Goal: Information Seeking & Learning: Stay updated

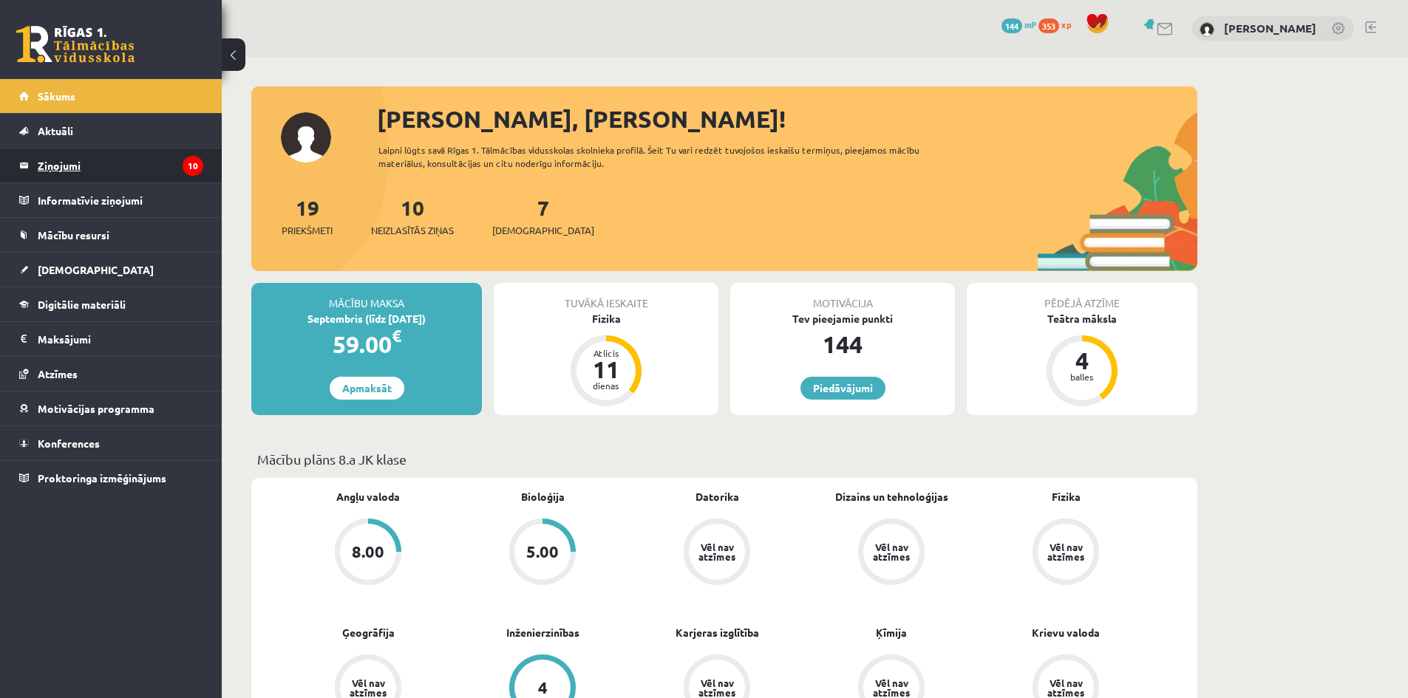
click at [180, 164] on legend "Ziņojumi 10" at bounding box center [121, 166] width 166 height 34
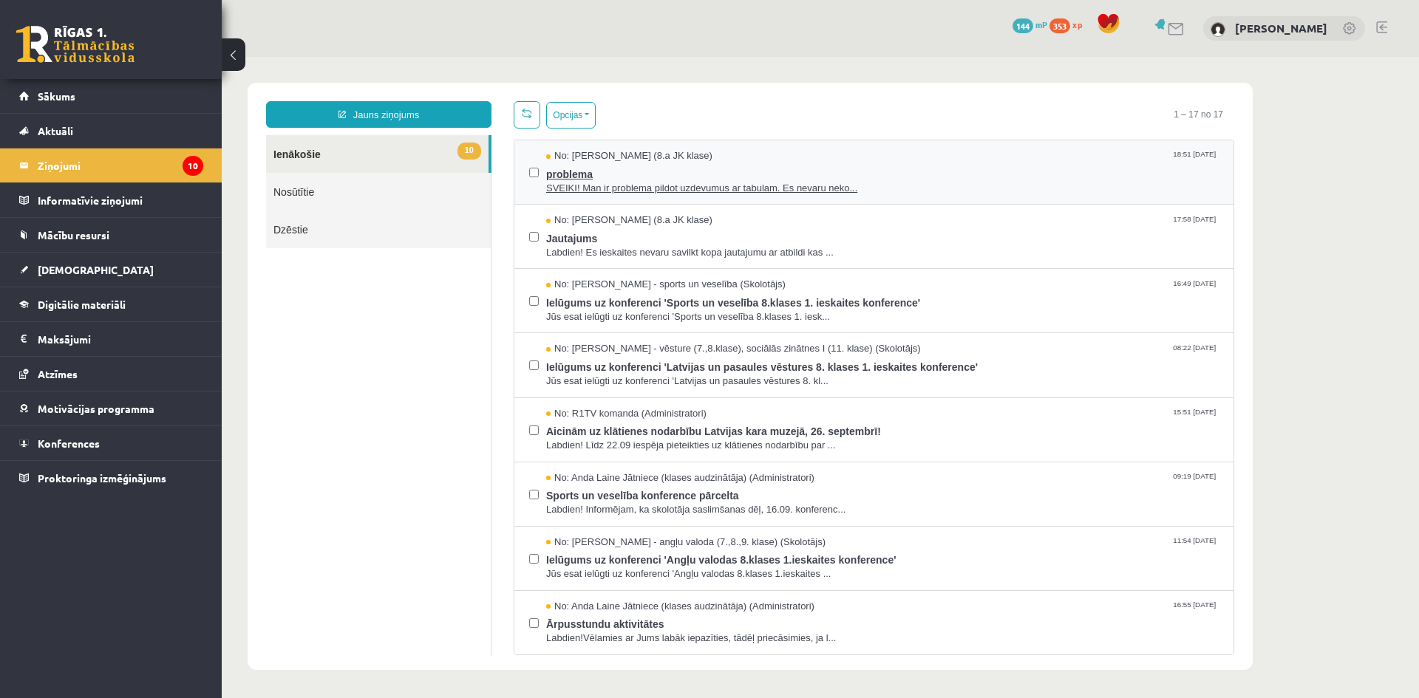
click at [627, 183] on span "SVEIKI! Man ir problema pildot uzdevumus ar tabulam. Es nevaru neko..." at bounding box center [882, 189] width 672 height 14
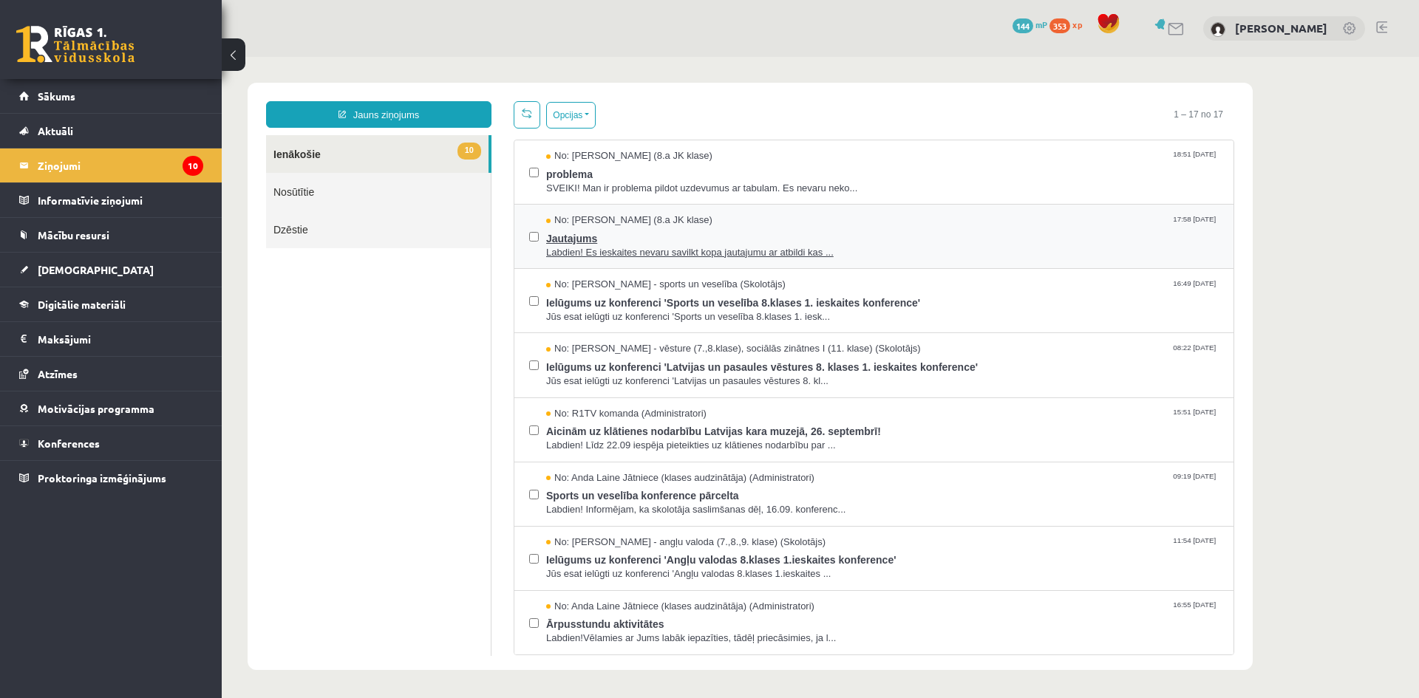
click at [699, 241] on span "Jautajums" at bounding box center [882, 237] width 672 height 18
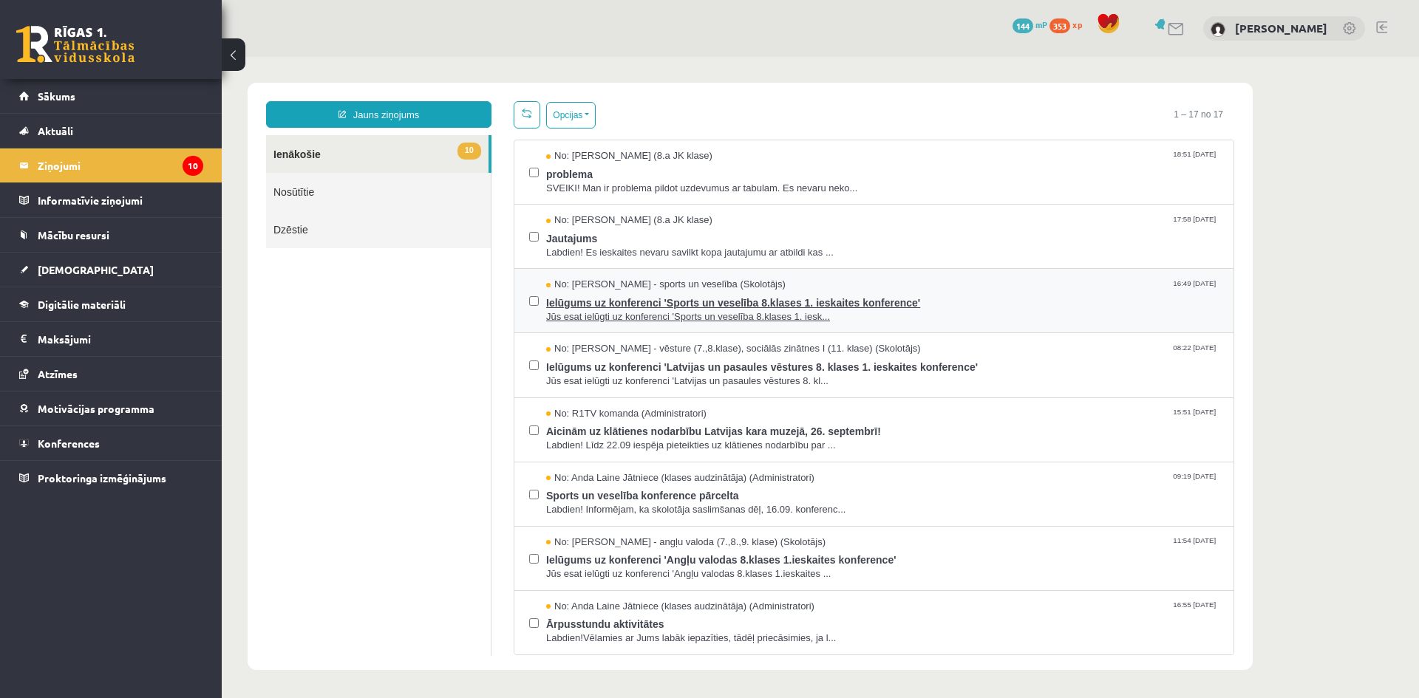
click at [681, 297] on span "Ielūgums uz konferenci 'Sports un veselība 8.klases 1. ieskaites konference'" at bounding box center [882, 301] width 672 height 18
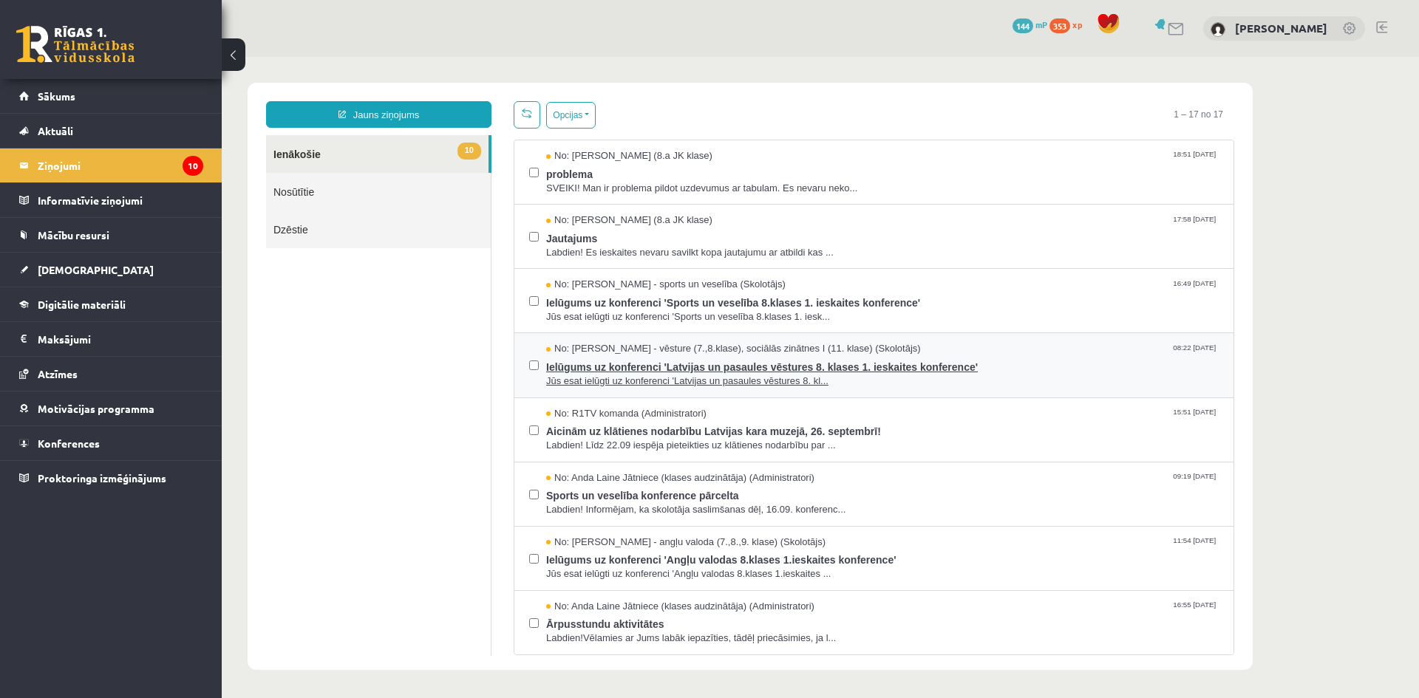
click at [682, 359] on span "Ielūgums uz konferenci 'Latvijas un pasaules vēstures 8. klases 1. ieskaites ko…" at bounding box center [882, 365] width 672 height 18
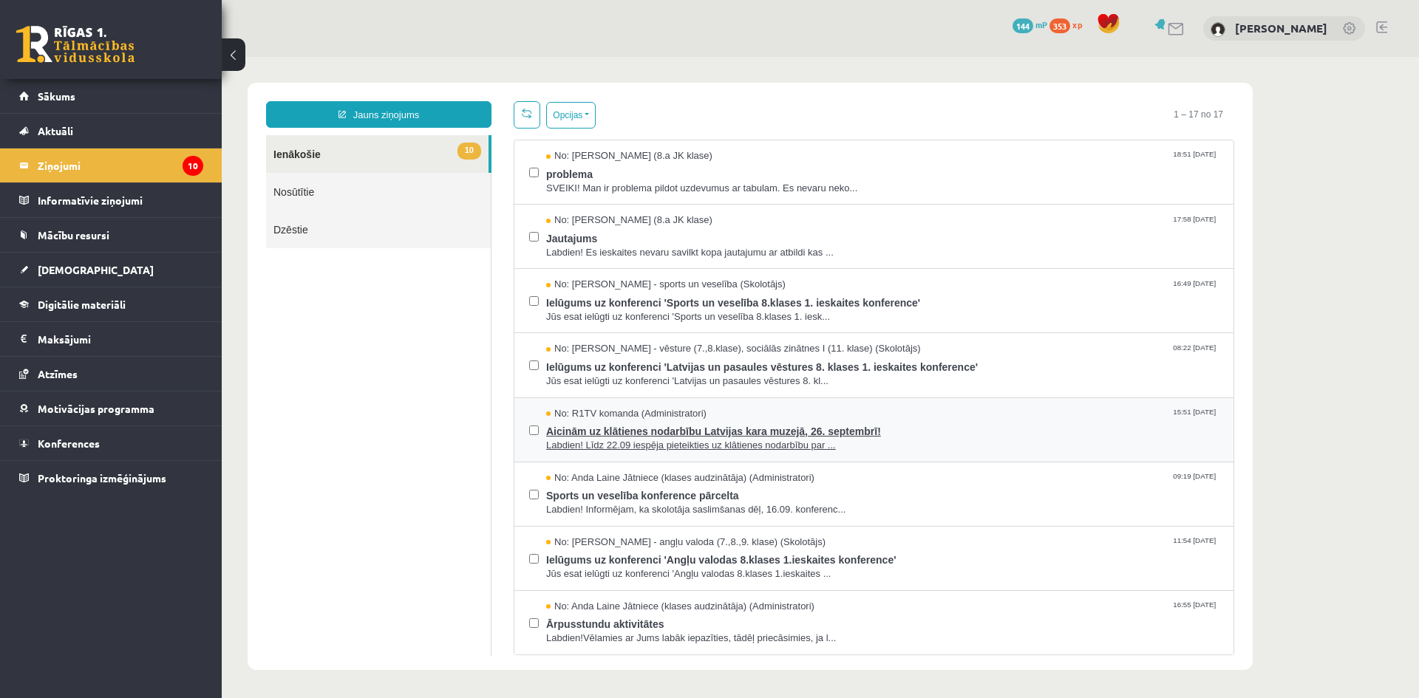
click at [638, 441] on span "Labdien! Līdz 22.09 iespēja pieteikties uz klātienes nodarbību par ..." at bounding box center [882, 446] width 672 height 14
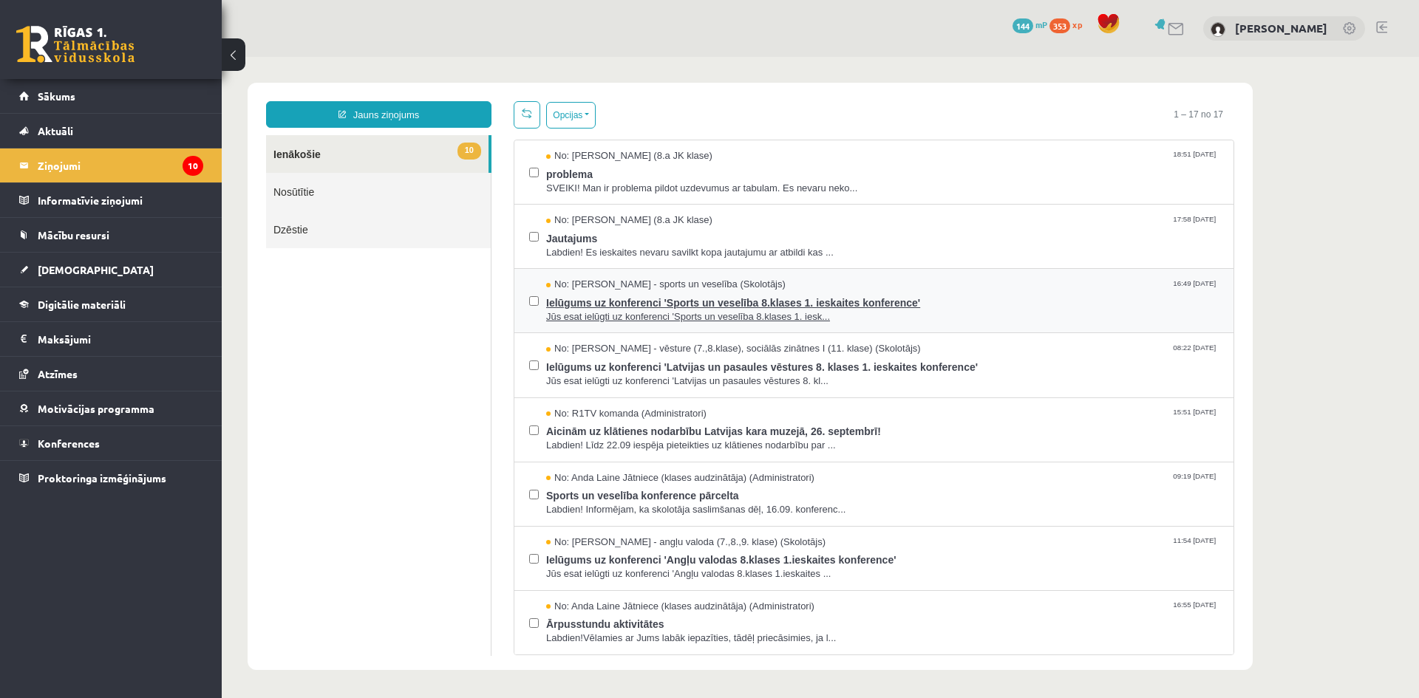
click at [653, 298] on span "Ielūgums uz konferenci 'Sports un veselība 8.klases 1. ieskaites konference'" at bounding box center [882, 301] width 672 height 18
click at [408, 151] on link "10 Ienākošie" at bounding box center [377, 154] width 222 height 38
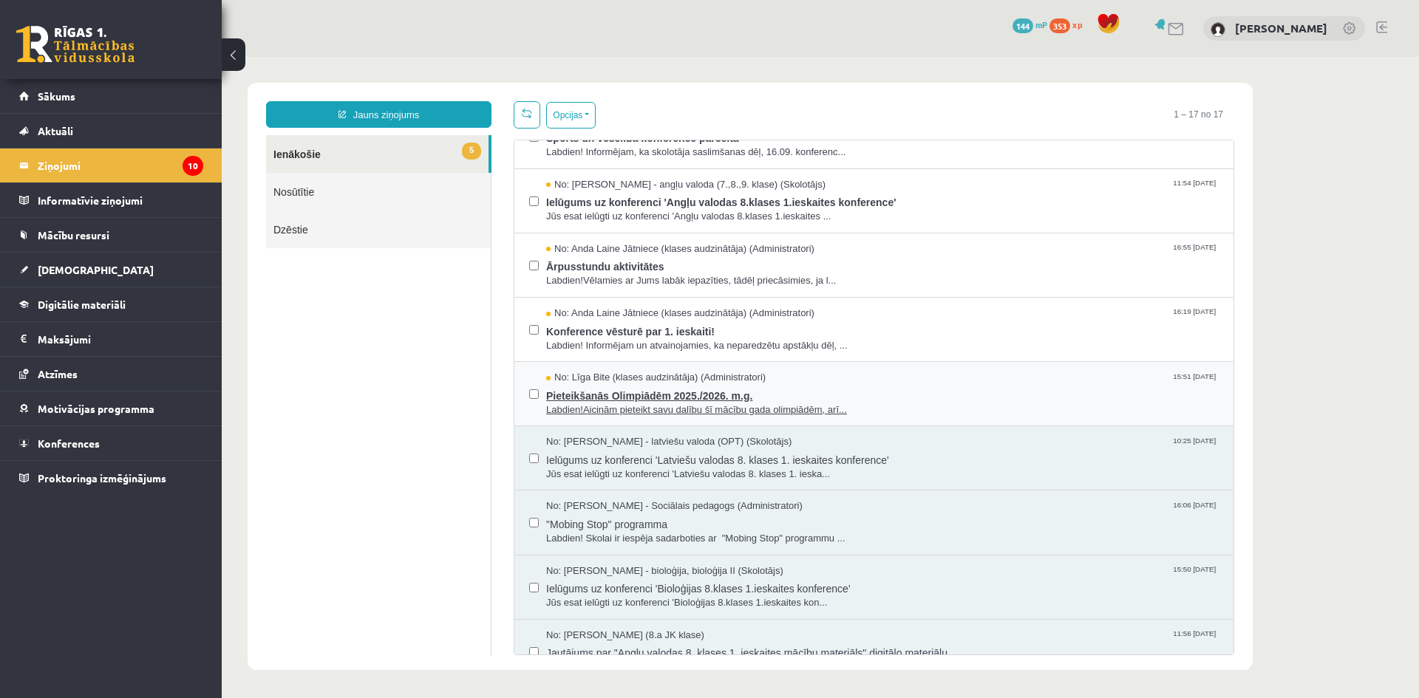
click at [669, 386] on span "Pieteikšanās Olimpiādēm 2025./2026. m.g." at bounding box center [882, 394] width 672 height 18
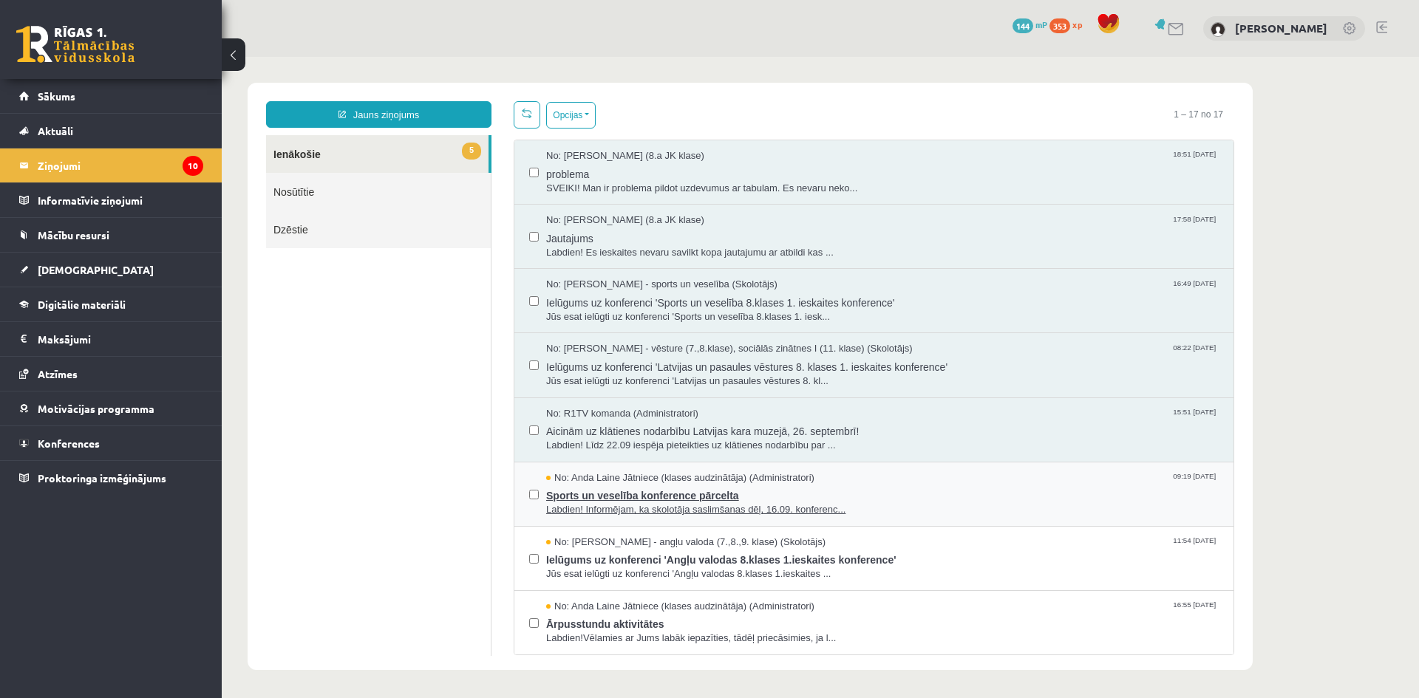
click at [667, 482] on span "No: Anda Laine Jātniece (klases audzinātāja) (Administratori)" at bounding box center [680, 478] width 268 height 14
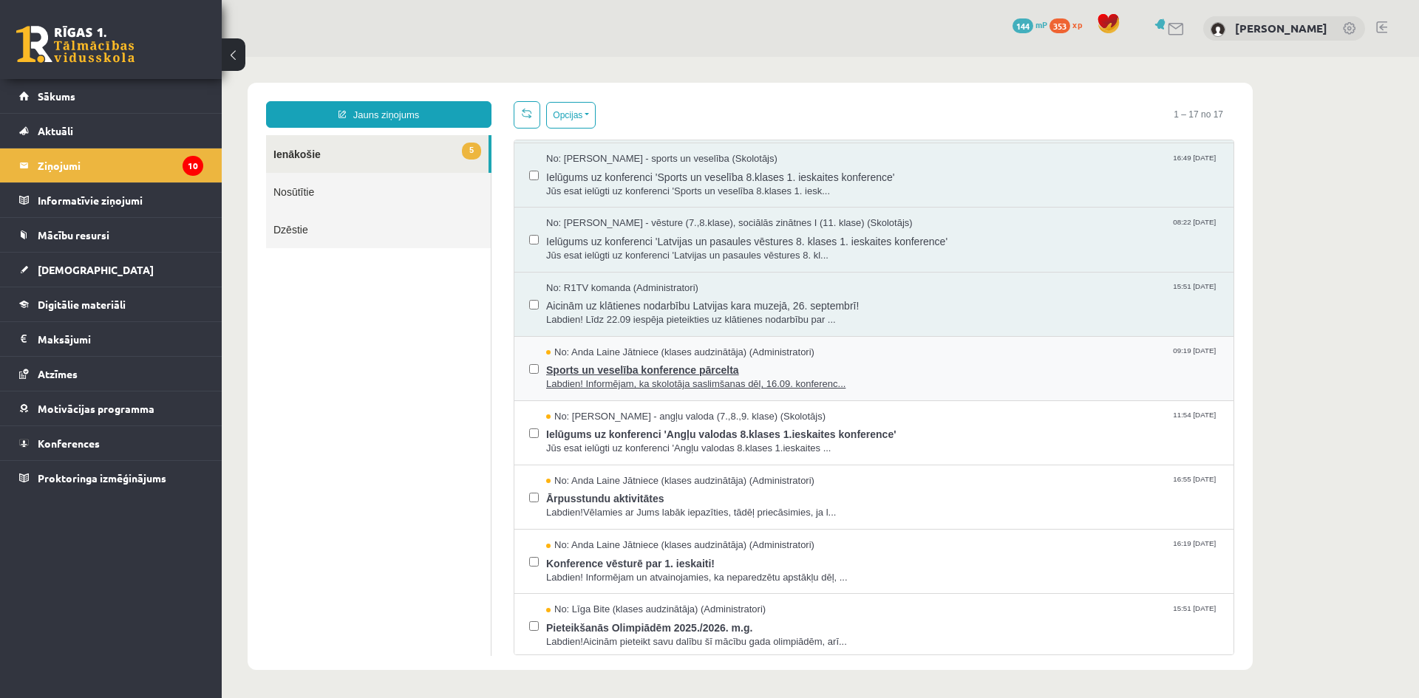
scroll to position [148, 0]
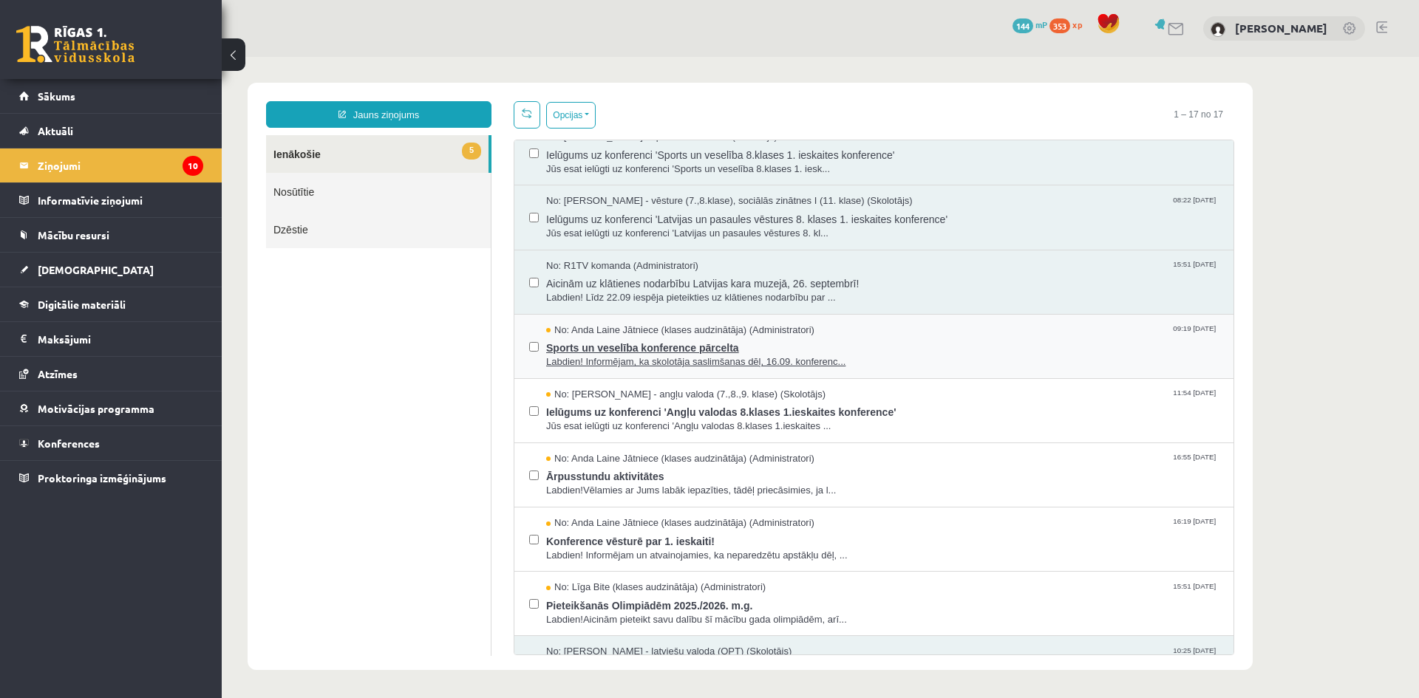
click at [656, 350] on span "Sports un veselība konference pārcelta" at bounding box center [882, 346] width 672 height 18
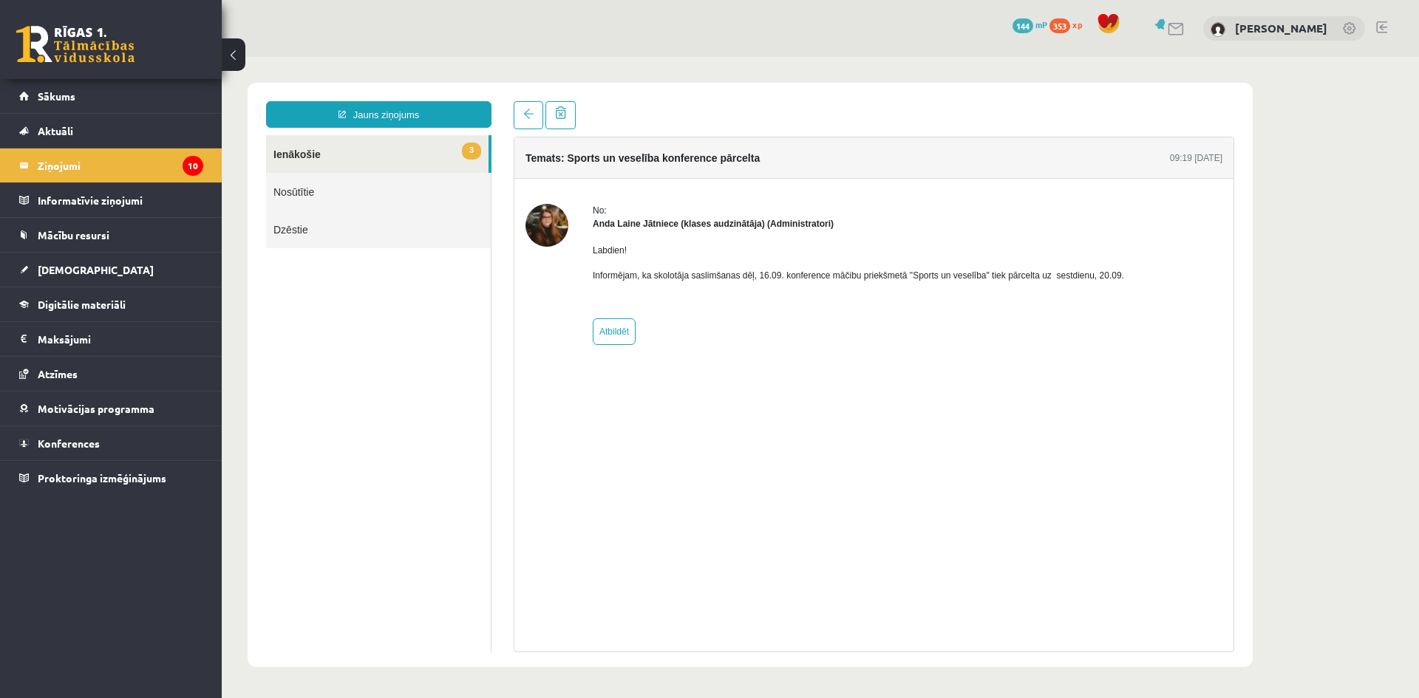
scroll to position [0, 0]
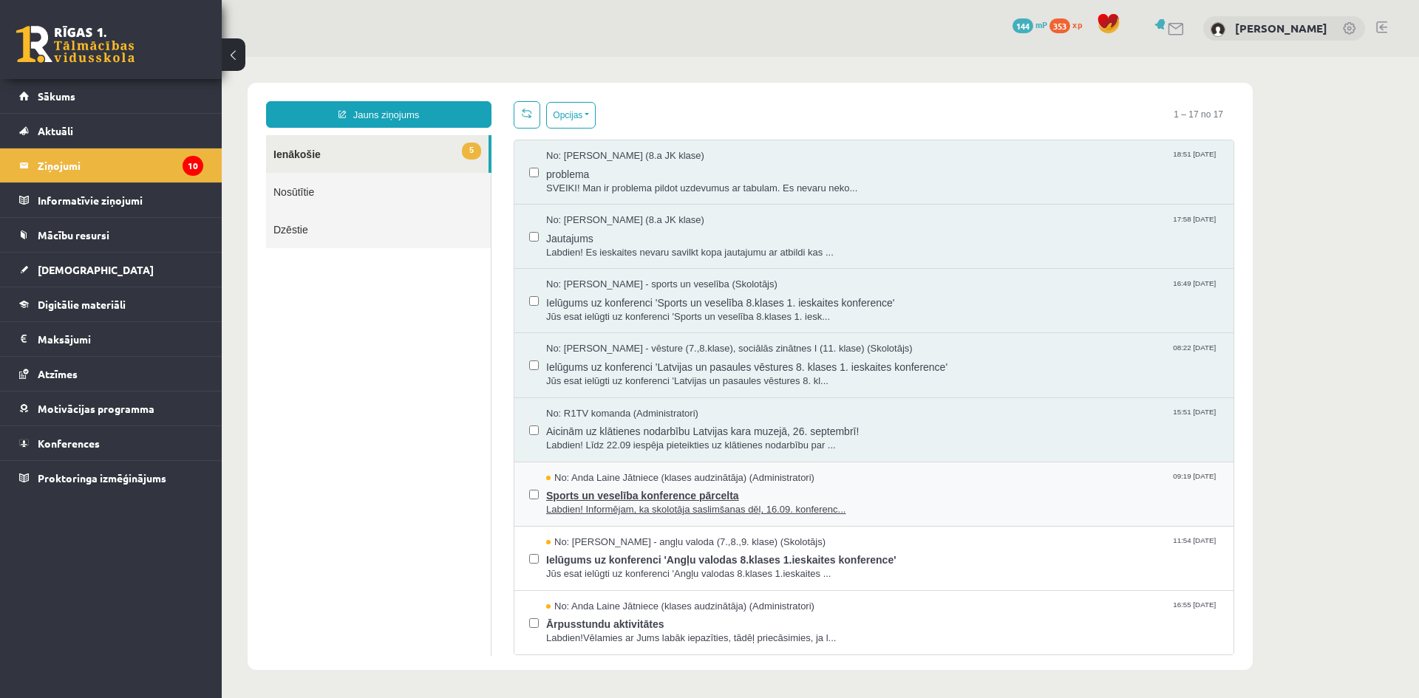
click at [689, 491] on span "Sports un veselība konference pārcelta" at bounding box center [882, 494] width 672 height 18
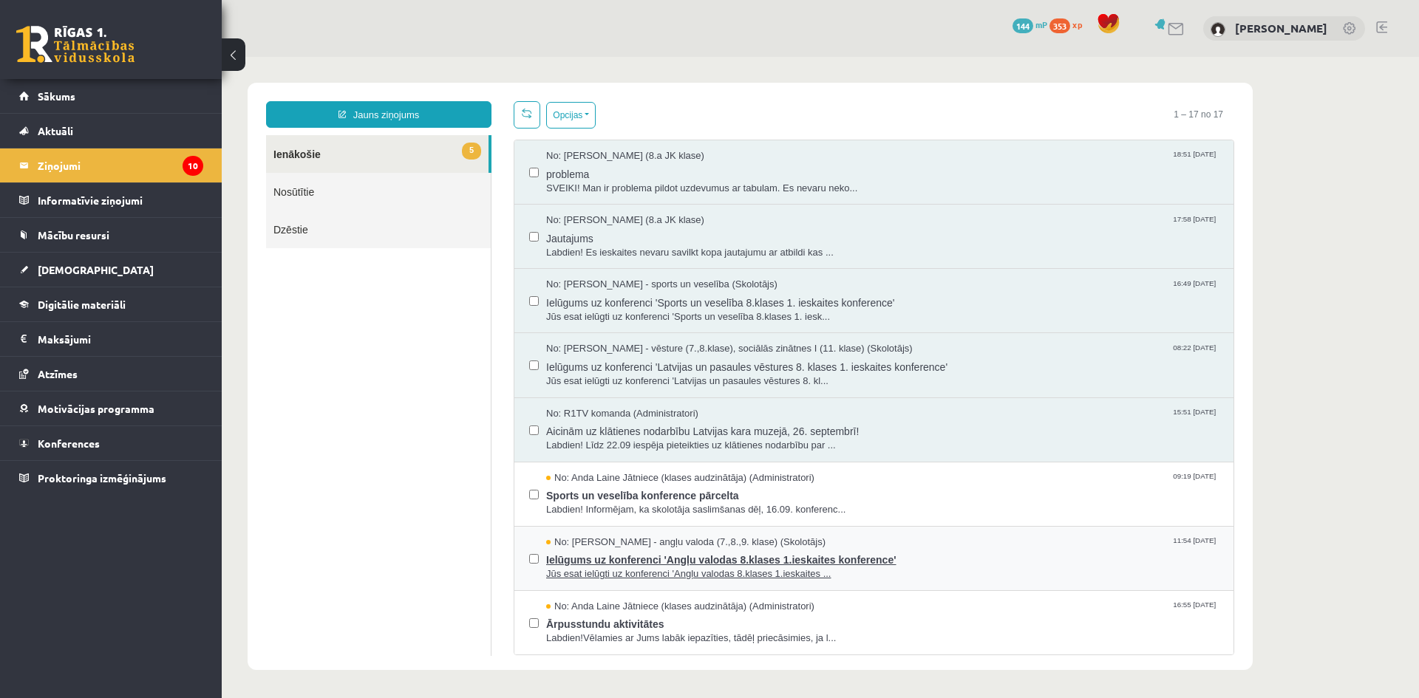
click at [638, 556] on span "Ielūgums uz konferenci 'Angļu valodas 8.klases 1.ieskaites konference'" at bounding box center [882, 558] width 672 height 18
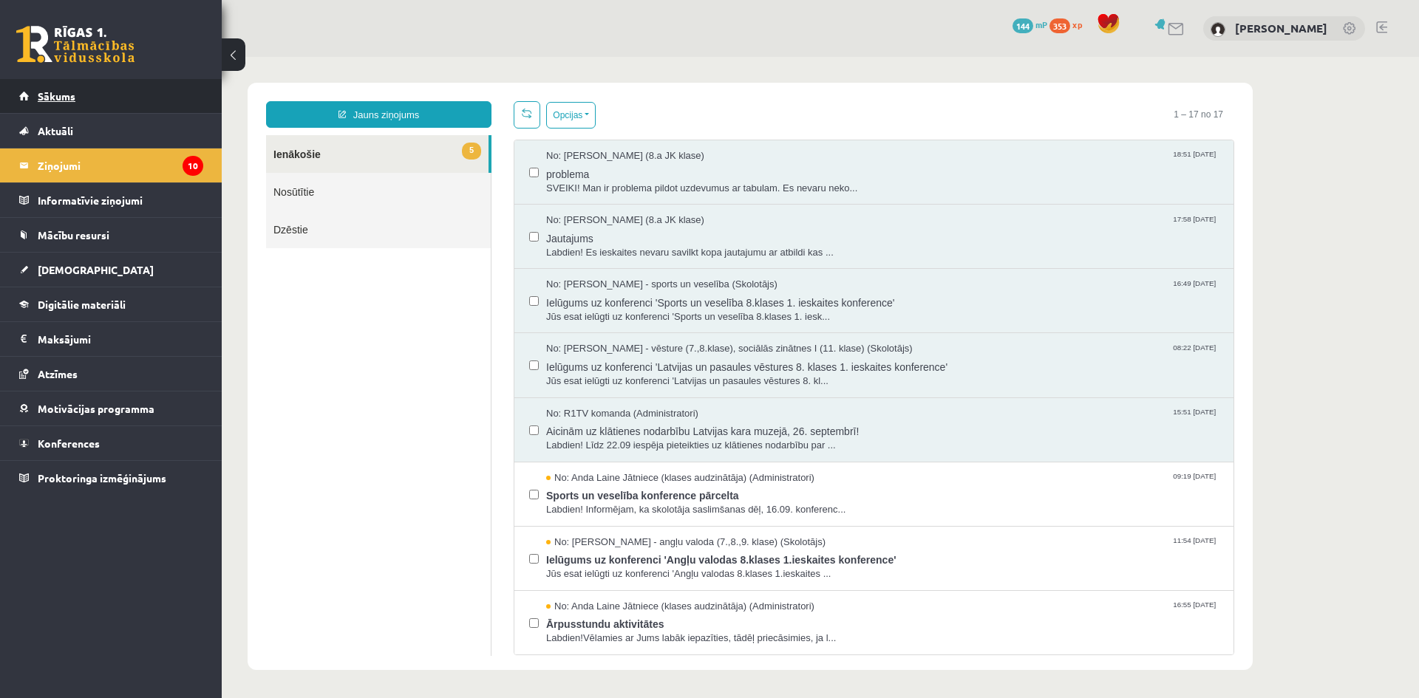
click at [118, 99] on link "Sākums" at bounding box center [111, 96] width 184 height 34
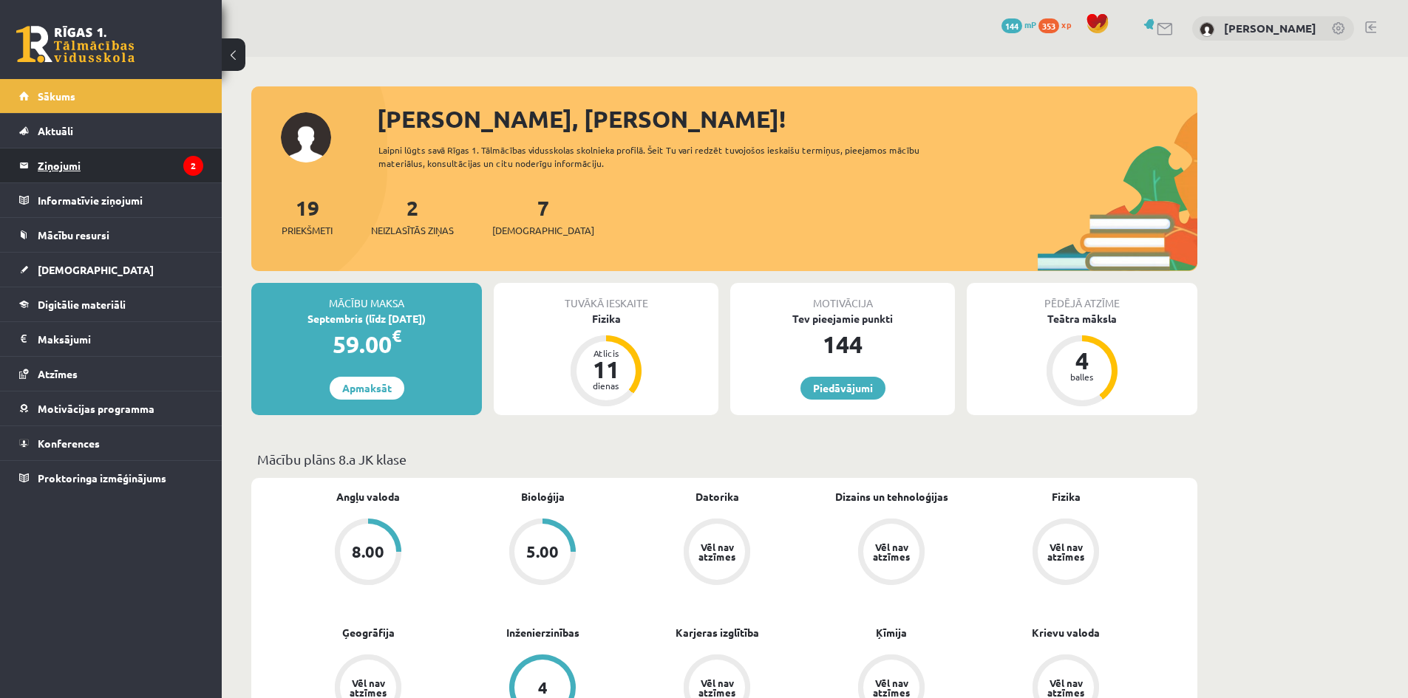
click at [179, 166] on legend "Ziņojumi 2" at bounding box center [121, 166] width 166 height 34
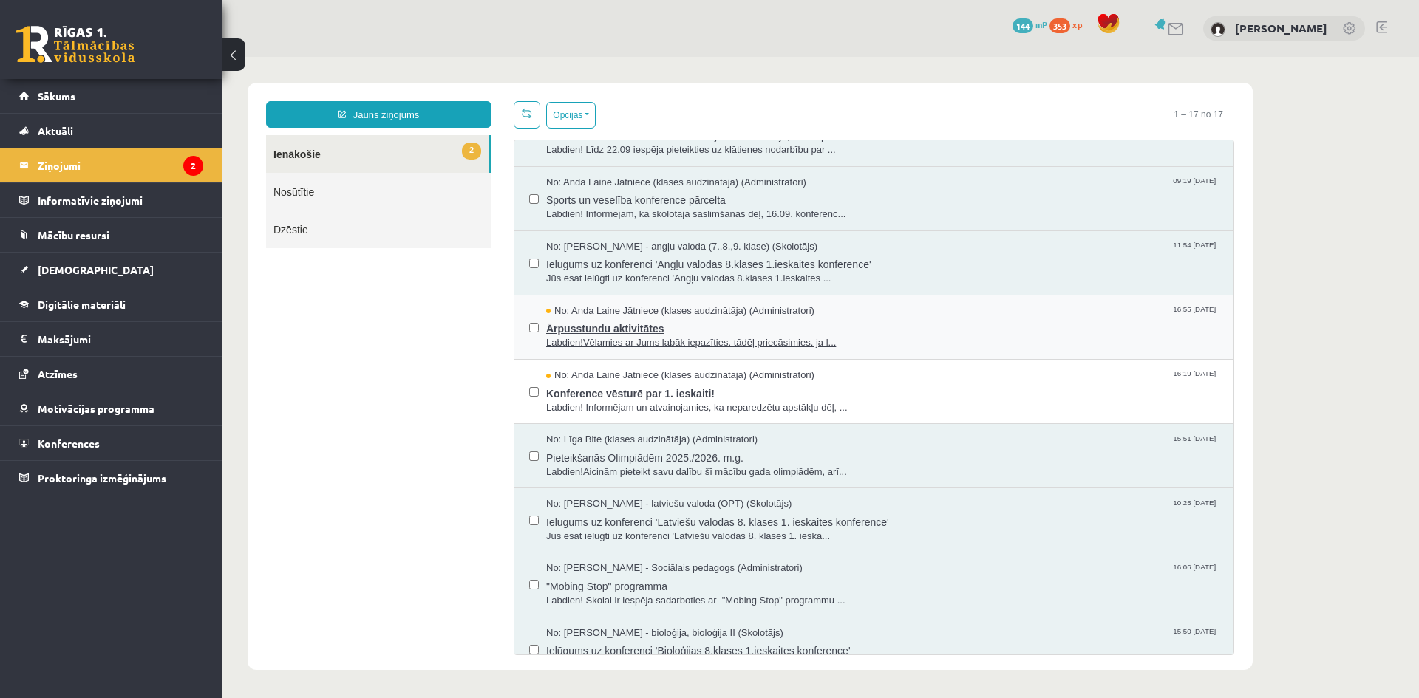
click at [606, 330] on span "Ārpusstundu aktivitātes" at bounding box center [882, 327] width 672 height 18
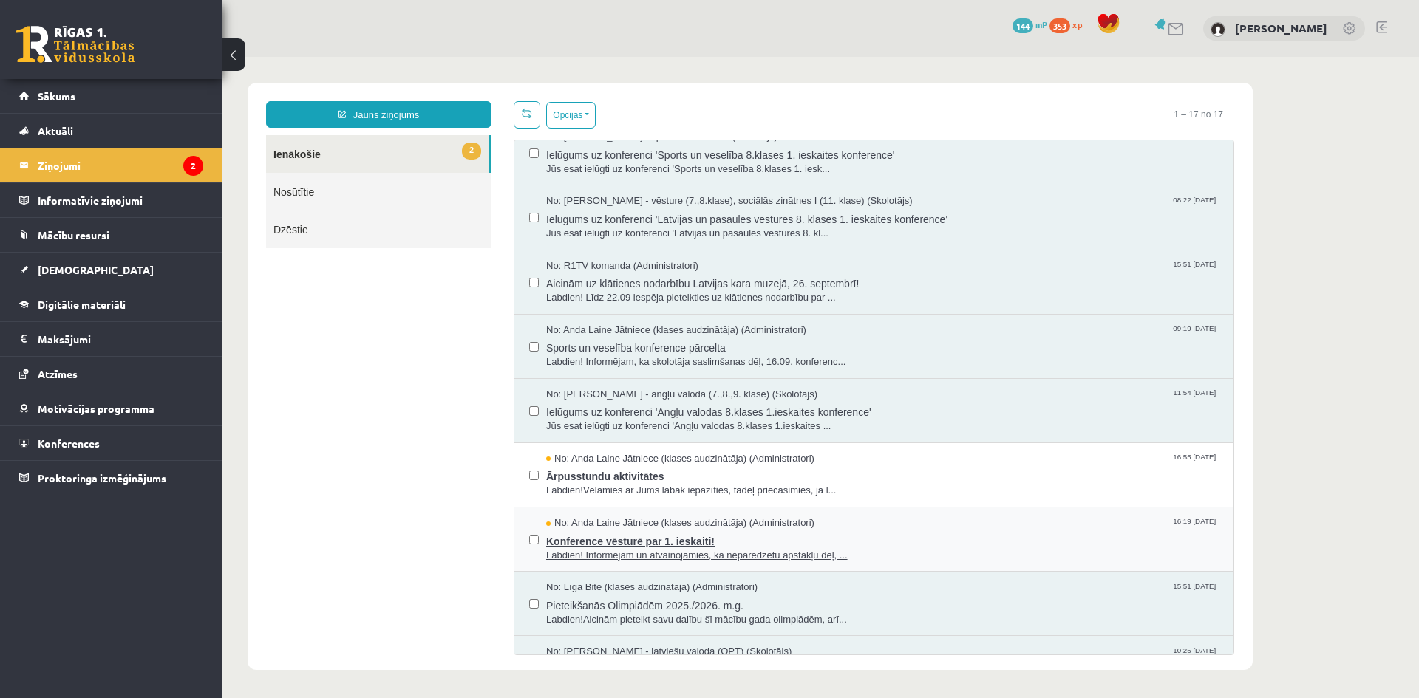
click at [638, 543] on span "Konference vēsturē par 1. ieskaiti!" at bounding box center [882, 540] width 672 height 18
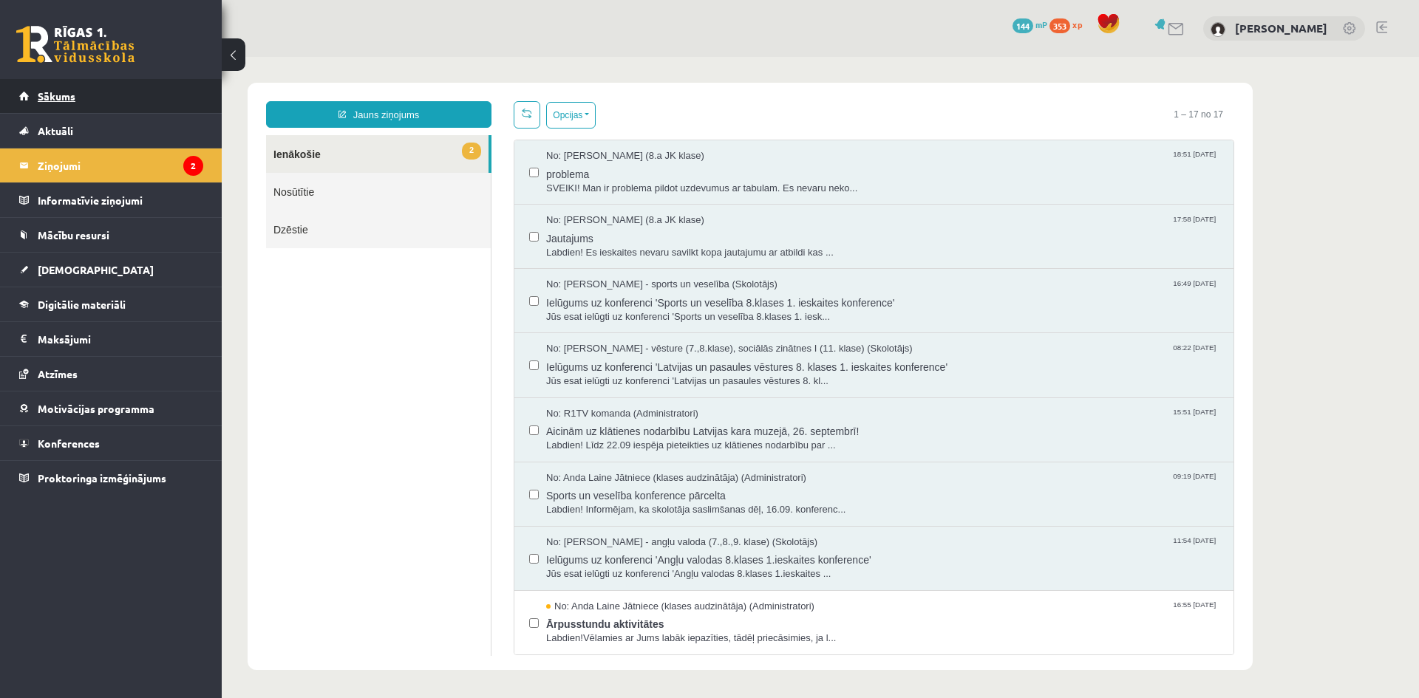
click at [64, 107] on link "Sākums" at bounding box center [111, 96] width 184 height 34
